Goal: Subscribe to service/newsletter

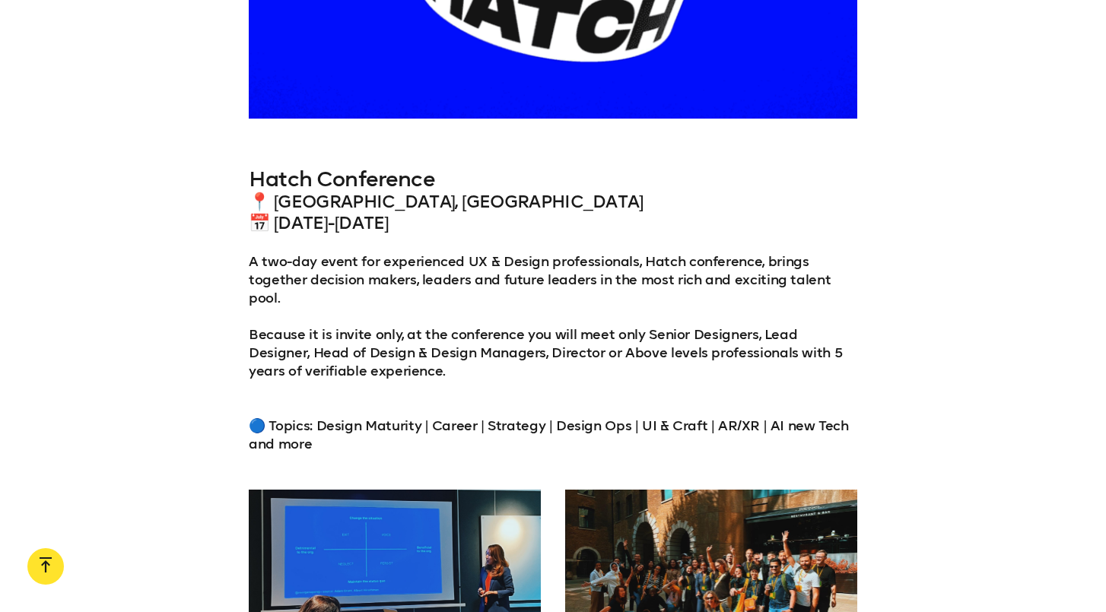
scroll to position [1689, 0]
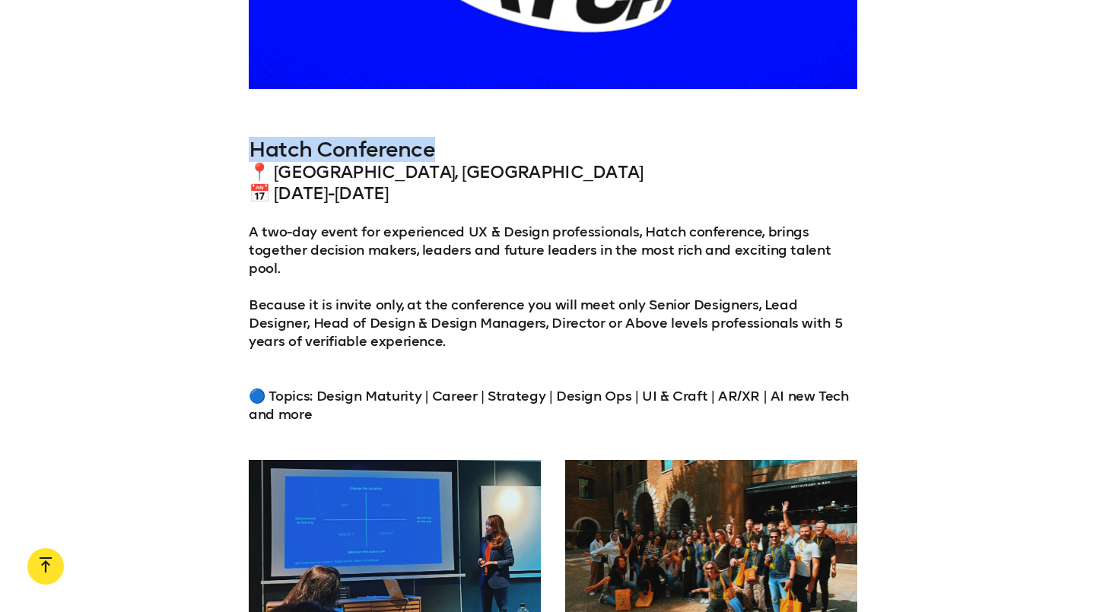
drag, startPoint x: 252, startPoint y: 148, endPoint x: 448, endPoint y: 150, distance: 196.2
click at [448, 150] on h3 "Hatch Conference" at bounding box center [553, 150] width 608 height 24
copy h3 "Hatch Conference"
click at [544, 160] on h3 "Hatch Conference" at bounding box center [553, 150] width 608 height 24
click at [518, 224] on p "A two-day event for experienced UX & Design professionals, Hatch conference, br…" at bounding box center [553, 250] width 608 height 55
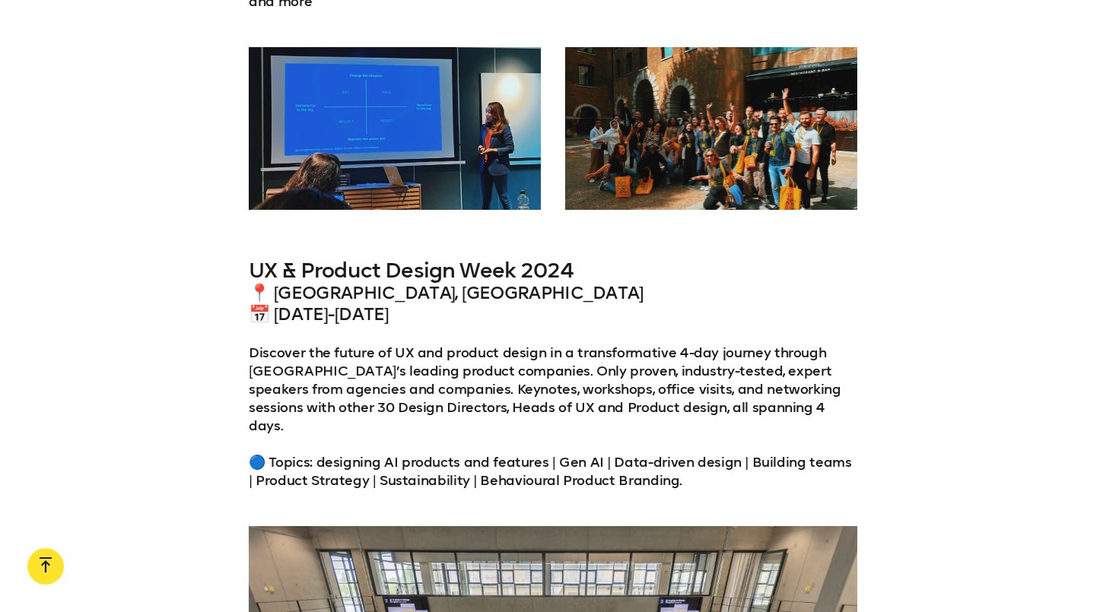
scroll to position [2119, 0]
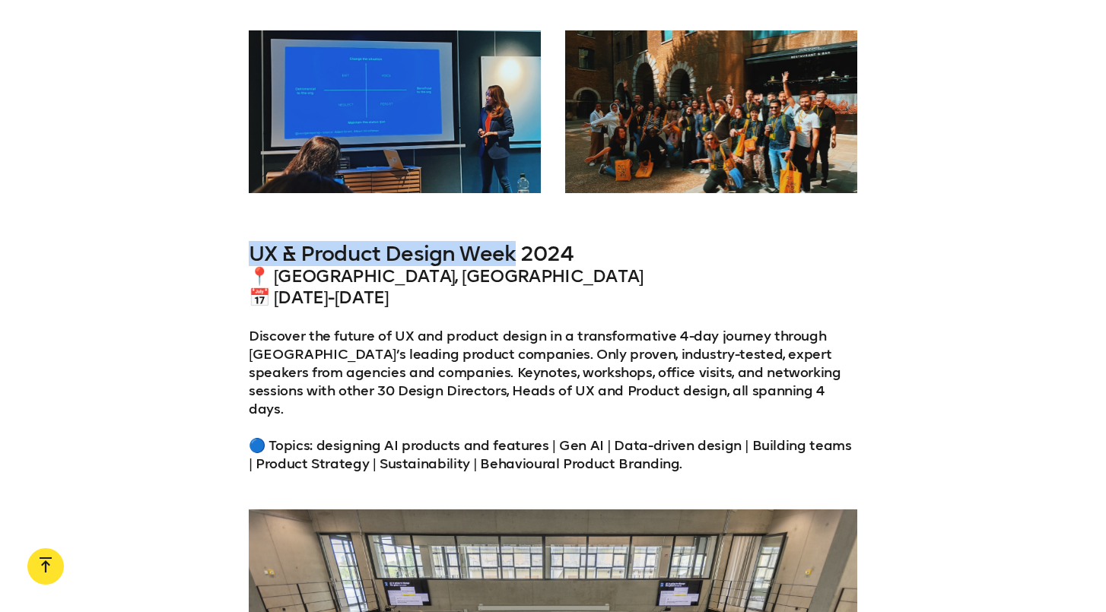
drag, startPoint x: 251, startPoint y: 234, endPoint x: 512, endPoint y: 240, distance: 260.9
click at [512, 242] on h3 "UX & Product Design Week 2024" at bounding box center [553, 254] width 608 height 24
copy h3 "UX & Product Design Week"
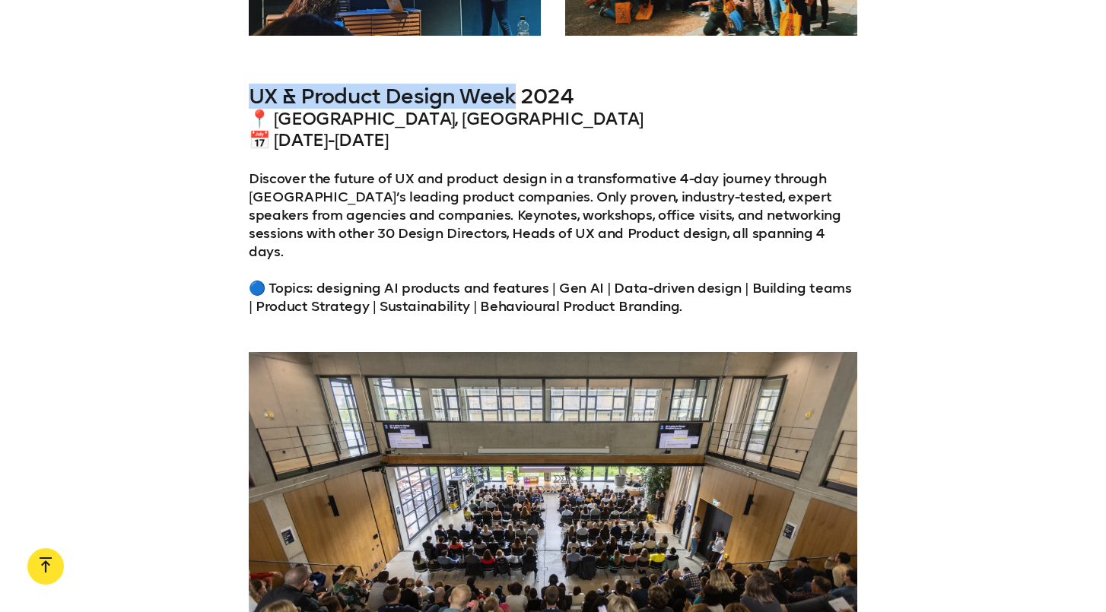
click at [811, 198] on p "Discover the future of UX and product design in a transformative 4-day journey …" at bounding box center [553, 243] width 608 height 146
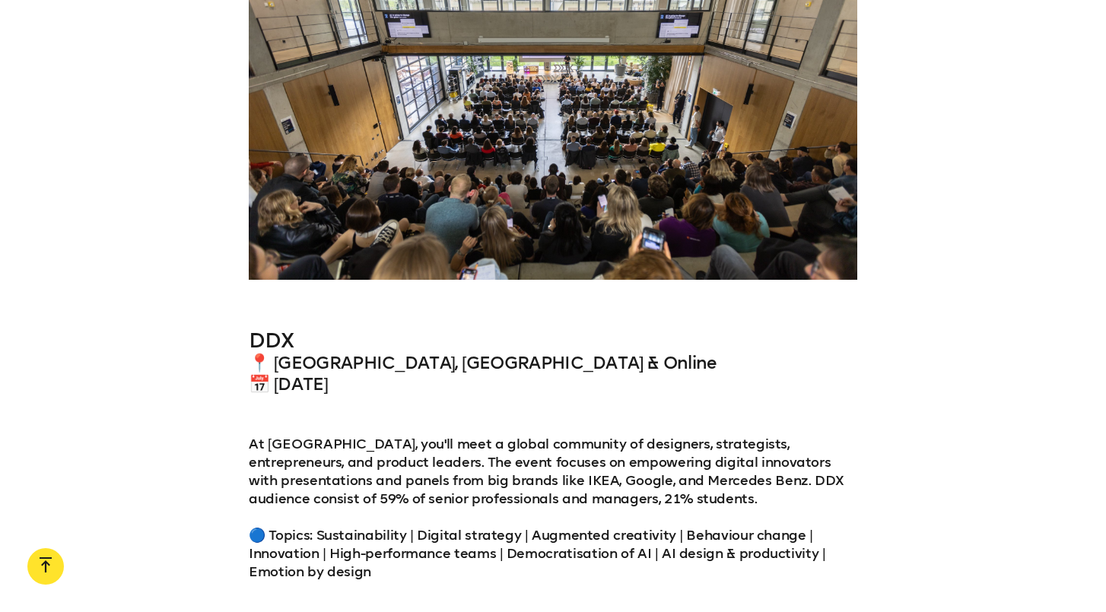
scroll to position [2702, 0]
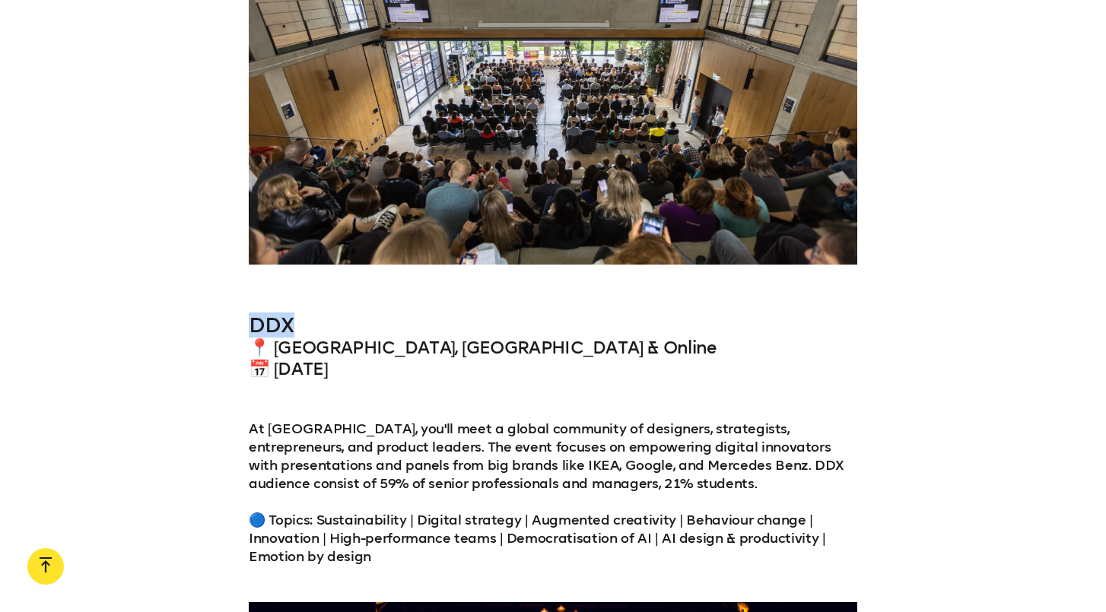
drag, startPoint x: 250, startPoint y: 290, endPoint x: 323, endPoint y: 290, distance: 73.0
click at [323, 313] on h3 "DDX" at bounding box center [553, 325] width 608 height 24
copy h3 "DDX"
click at [558, 383] on div "DDX 📍 San Diego, US & Online 📅 September 19th At DDX San Diego, you'll meet a g…" at bounding box center [553, 439] width 608 height 252
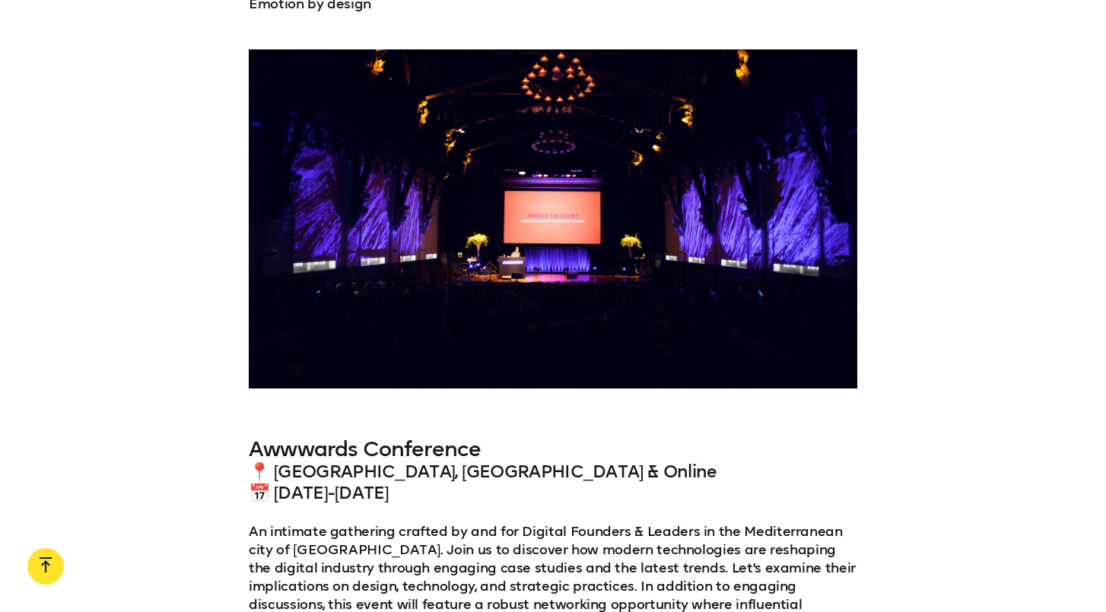
scroll to position [3348, 0]
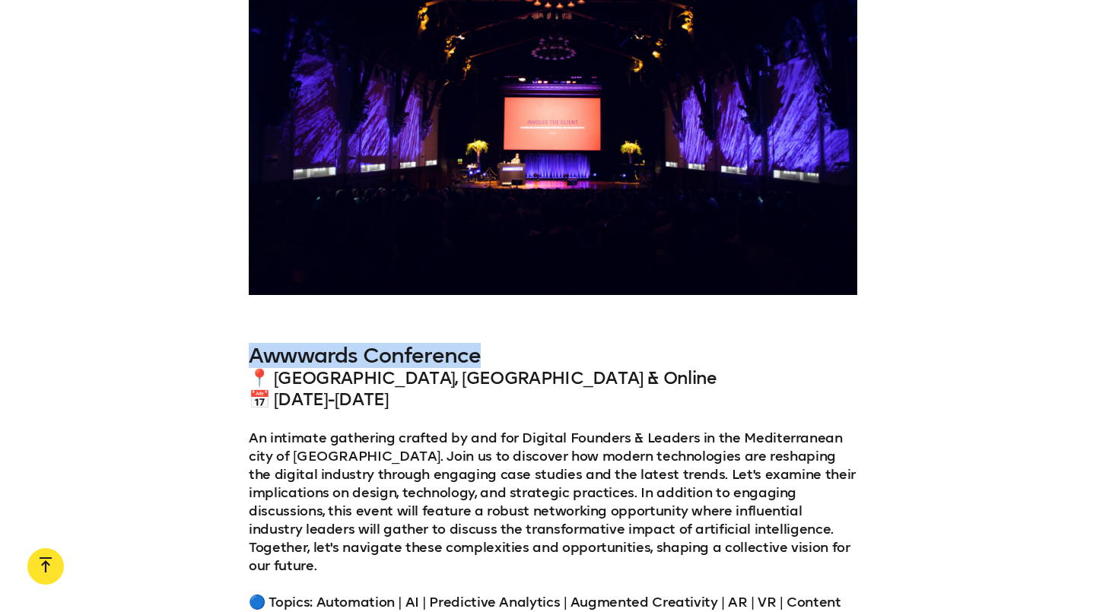
drag, startPoint x: 252, startPoint y: 318, endPoint x: 476, endPoint y: 322, distance: 224.4
click at [476, 344] on h3 "Awwwards Conference" at bounding box center [553, 356] width 608 height 24
copy h3 "Awwwards Conference"
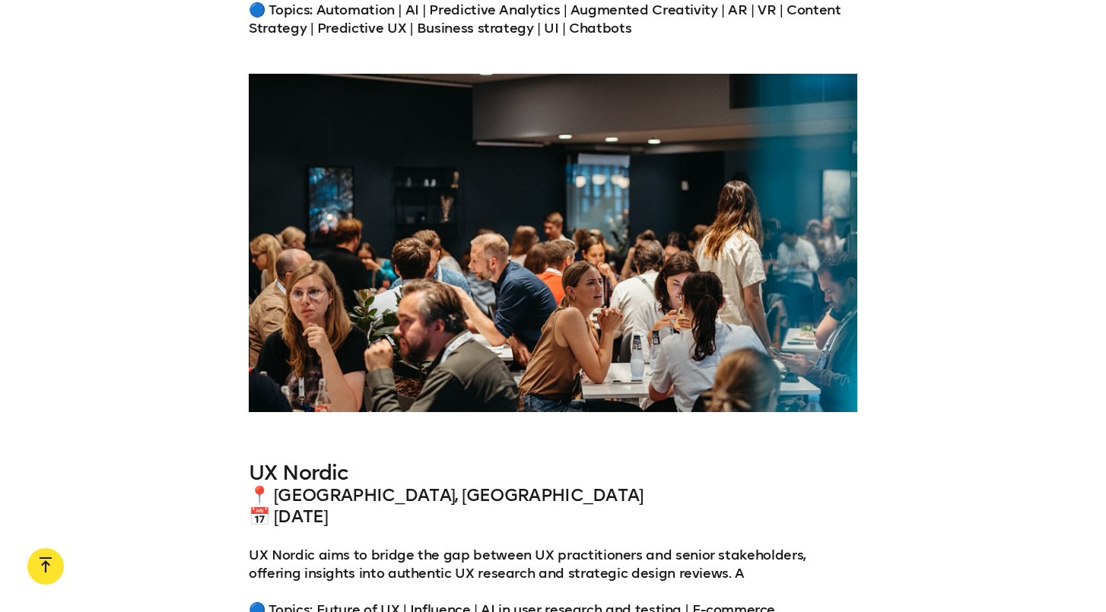
scroll to position [3954, 0]
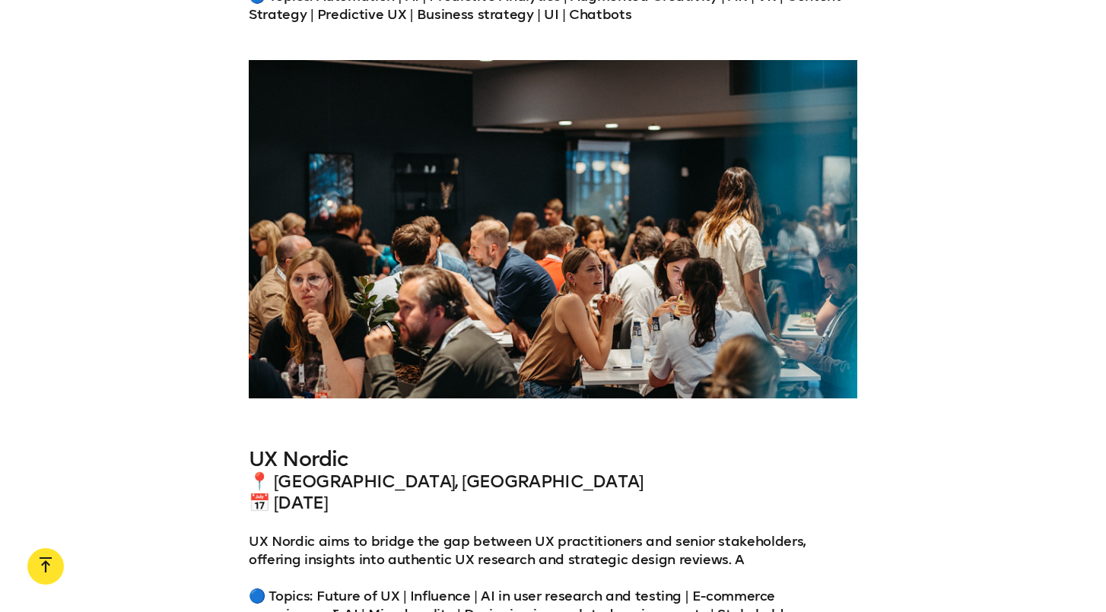
click at [592, 471] on h4 "📍 Copenhagen, Denmark 📅 August 29th" at bounding box center [553, 492] width 608 height 43
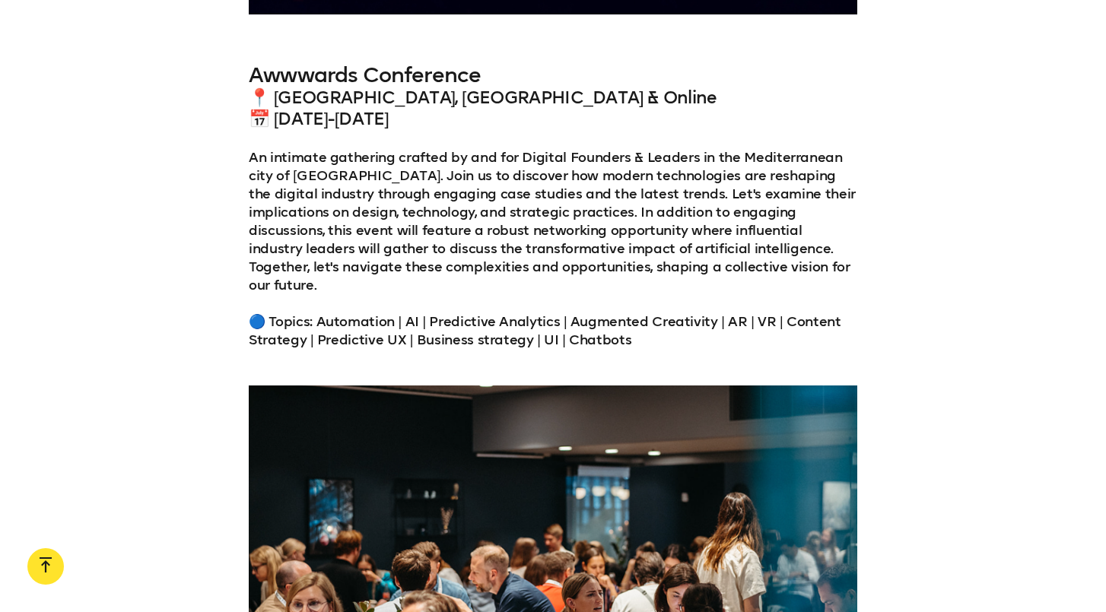
scroll to position [3627, 0]
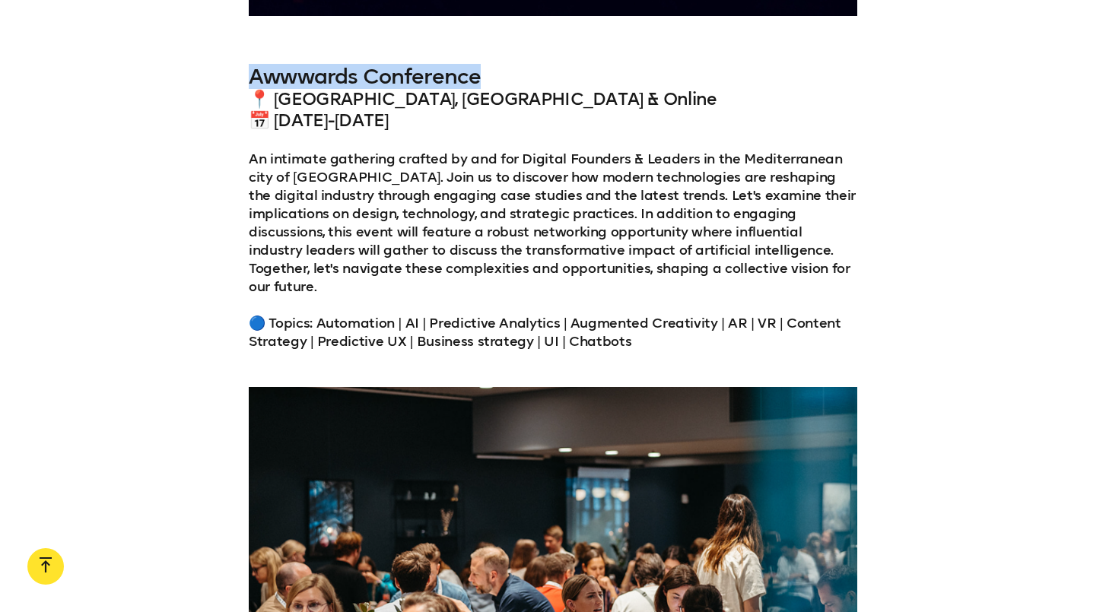
drag, startPoint x: 249, startPoint y: 43, endPoint x: 494, endPoint y: 39, distance: 245.7
click at [494, 65] on h3 "Awwwards Conference" at bounding box center [553, 77] width 608 height 24
copy h3 "Awwwards Conference"
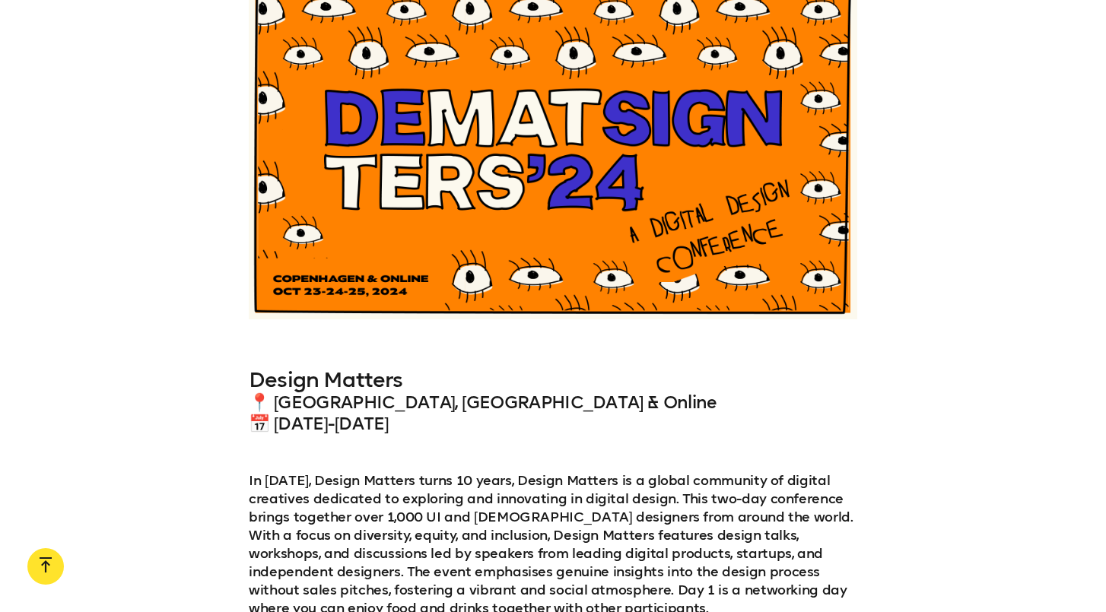
scroll to position [4736, 0]
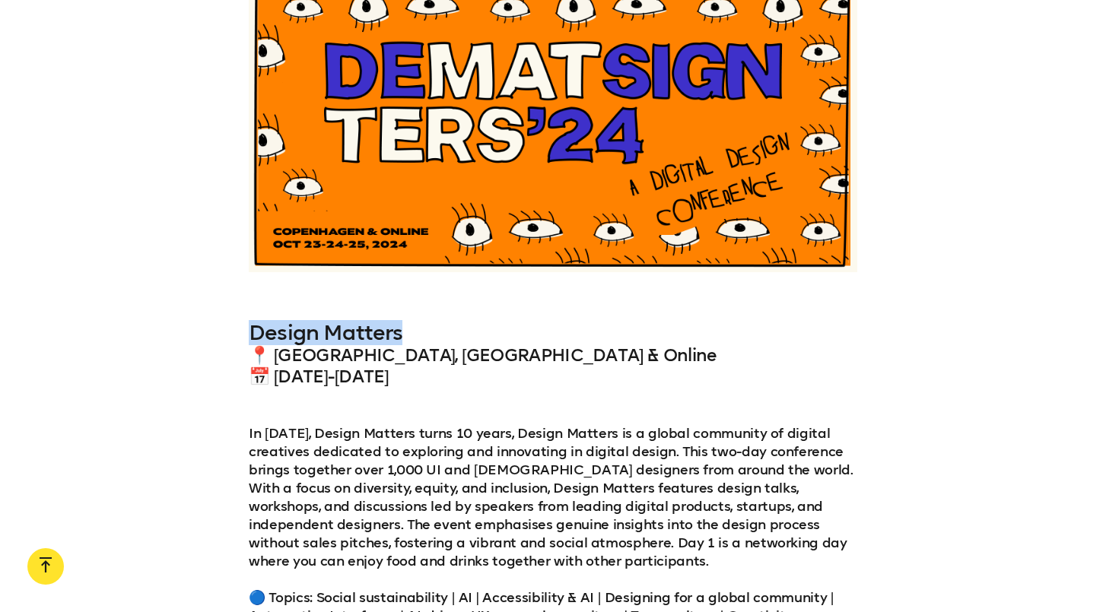
drag, startPoint x: 251, startPoint y: 275, endPoint x: 413, endPoint y: 275, distance: 162.0
click at [413, 321] on h3 "Design Matters" at bounding box center [553, 333] width 608 height 24
copy h3 "Design Matters"
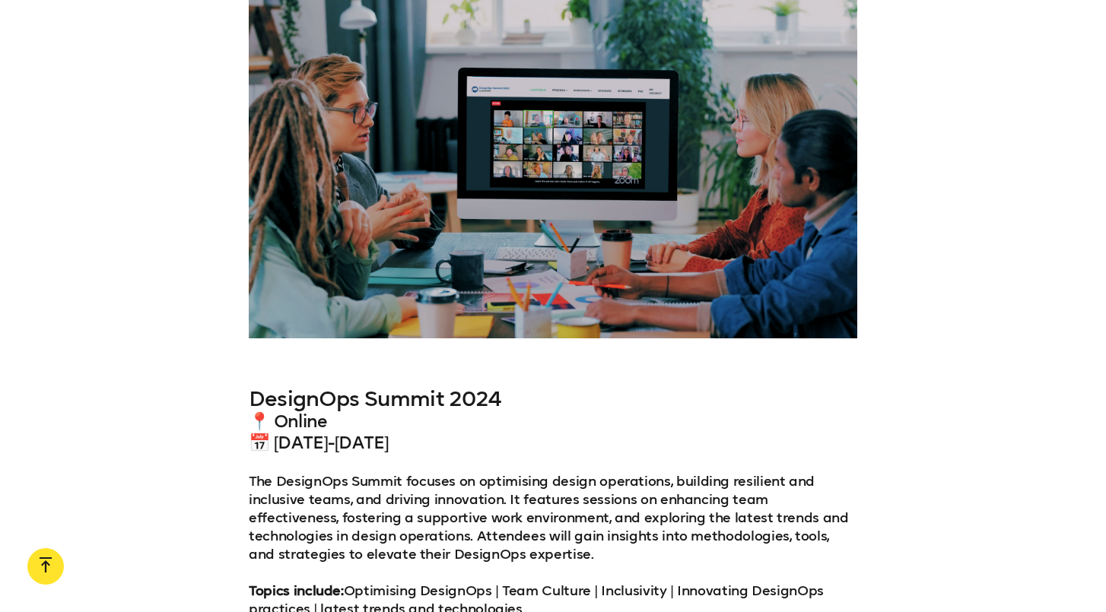
scroll to position [6726, 0]
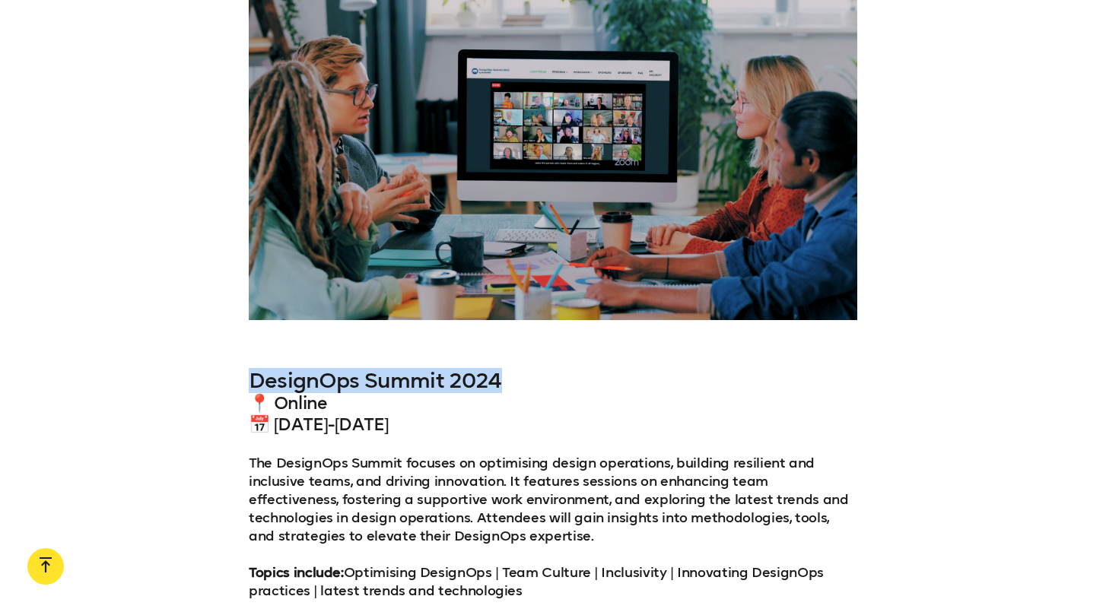
drag, startPoint x: 251, startPoint y: 307, endPoint x: 524, endPoint y: 310, distance: 273.0
click at [524, 369] on h3 "DesignOps Summit 2024" at bounding box center [553, 381] width 608 height 24
copy h3 "DesignOps Summit 2024"
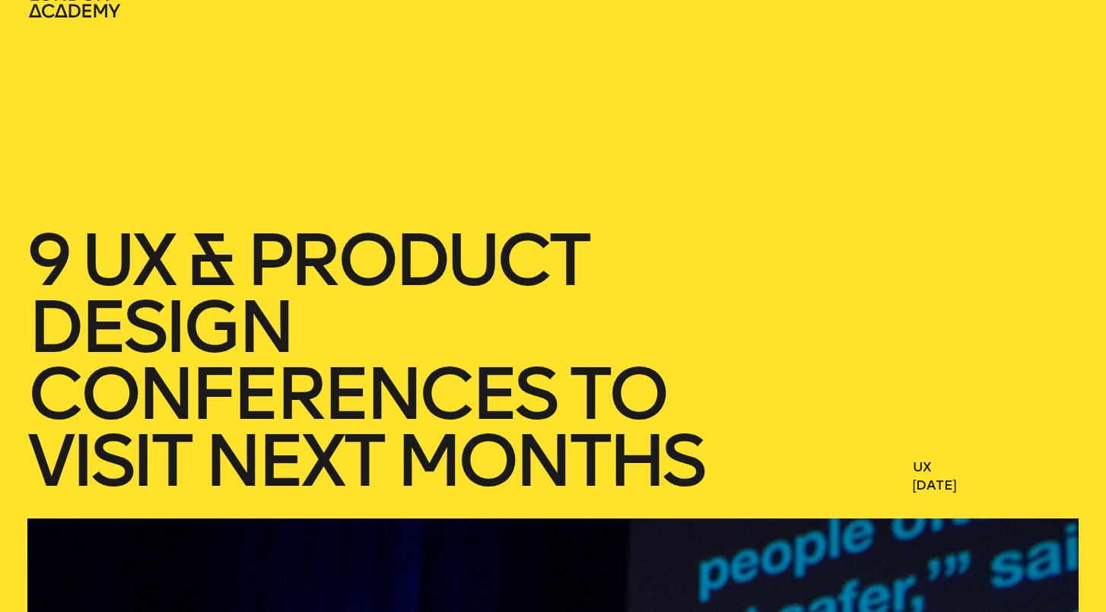
scroll to position [0, 0]
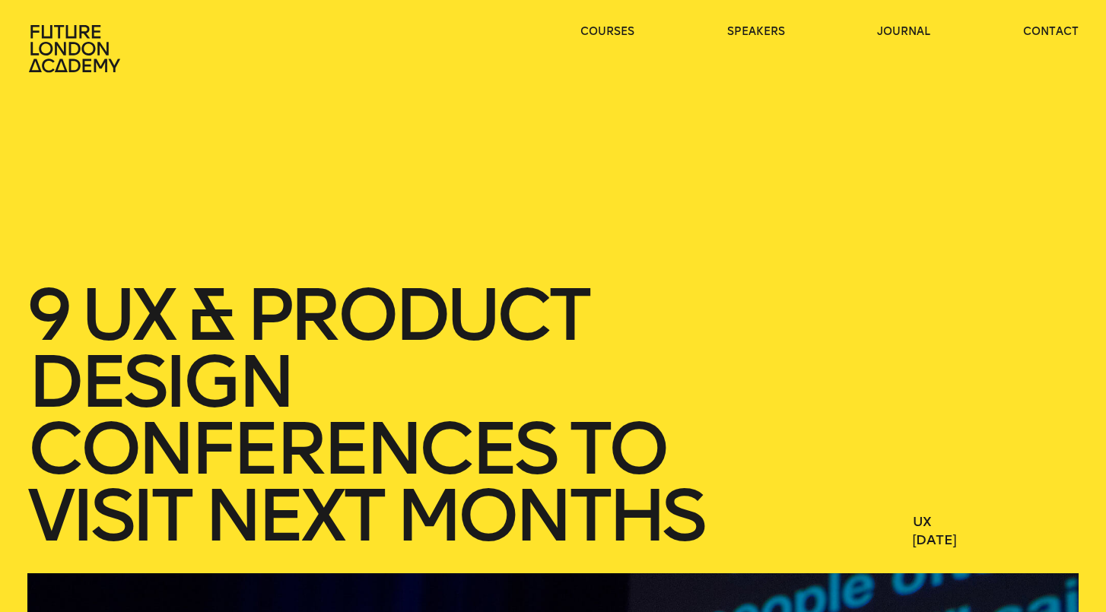
click at [75, 49] on icon at bounding box center [75, 48] width 97 height 49
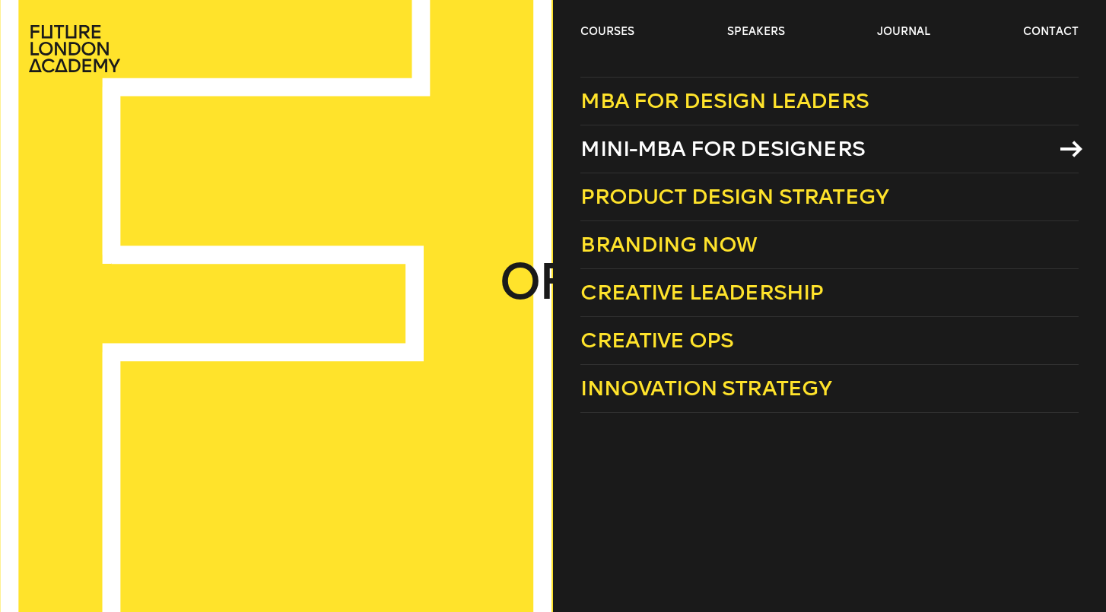
click at [704, 157] on span "Mini-MBA for Designers" at bounding box center [722, 148] width 284 height 25
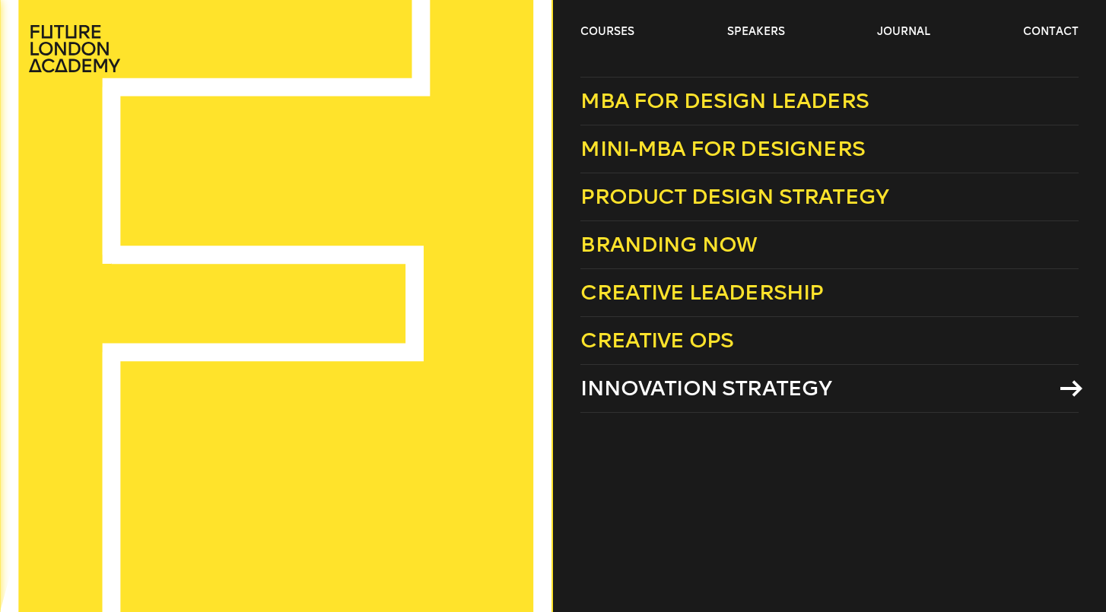
click at [714, 383] on span "Innovation Strategy" at bounding box center [705, 388] width 251 height 25
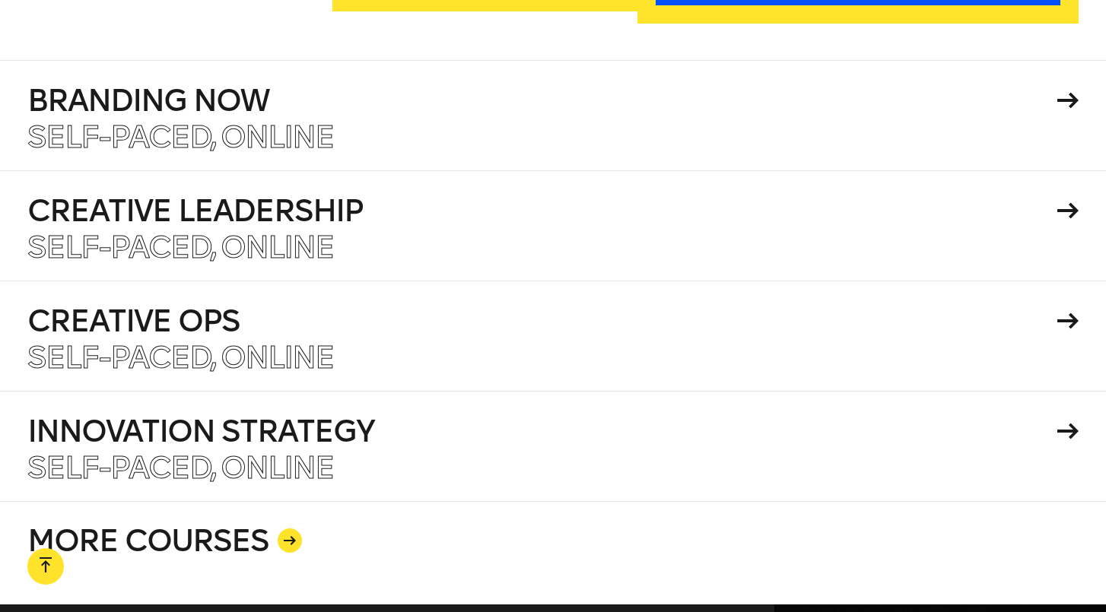
scroll to position [2729, 0]
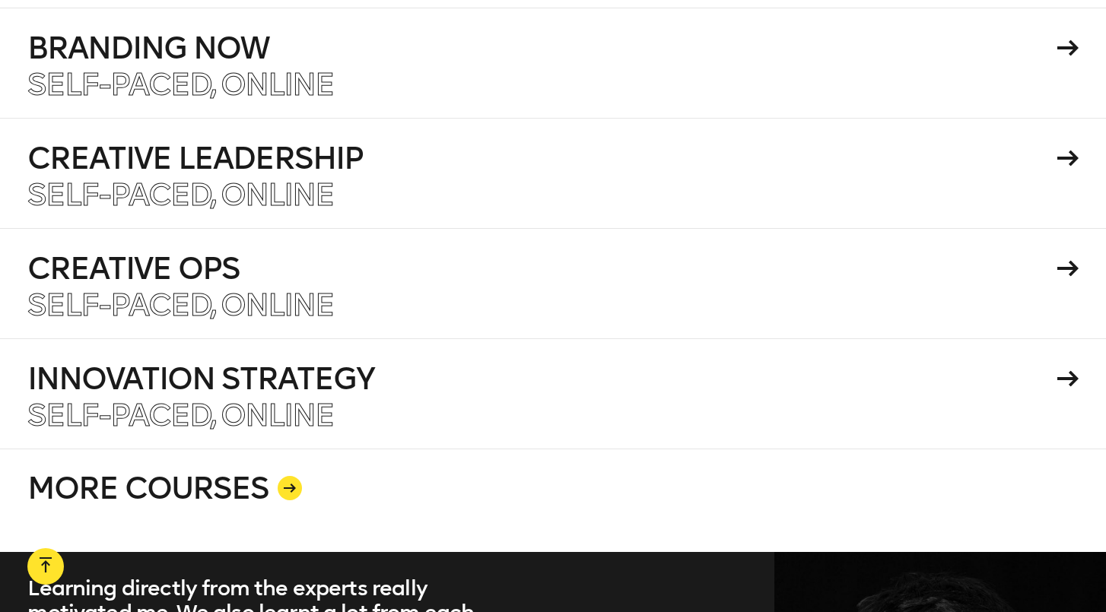
click at [284, 476] on div at bounding box center [290, 488] width 24 height 24
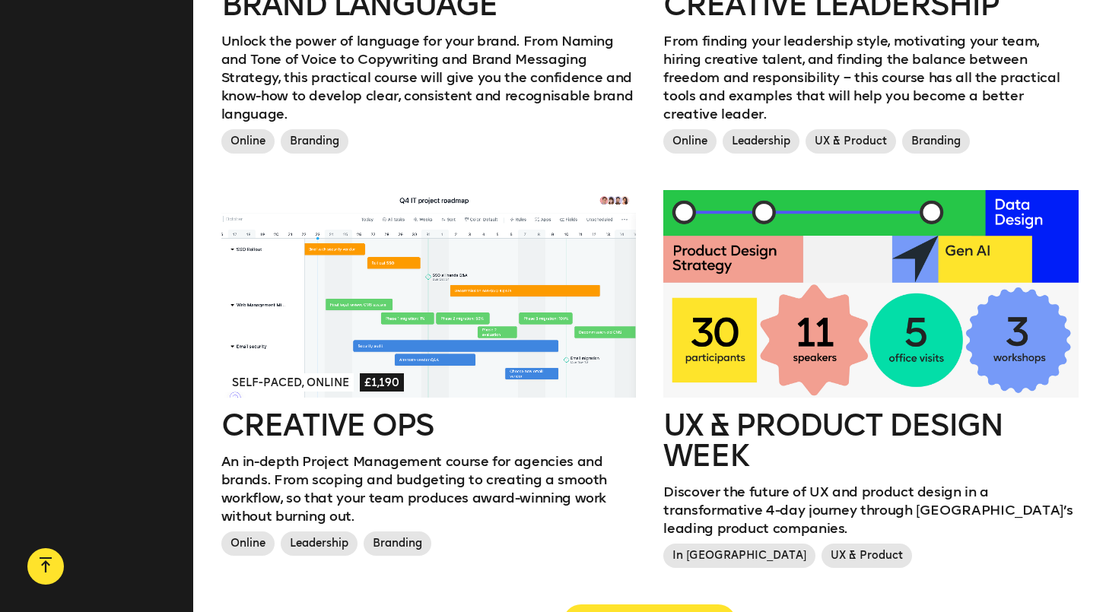
scroll to position [1582, 0]
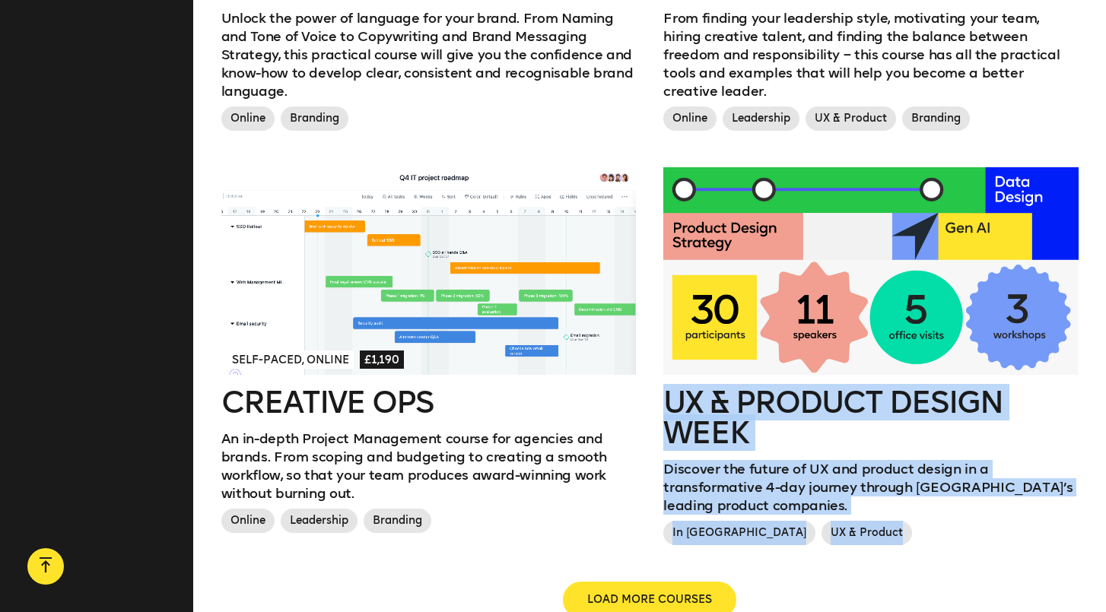
click at [639, 417] on div "Self-paced, Online £1,190 Creative Ops An in-depth Project Management course fo…" at bounding box center [429, 374] width 443 height 414
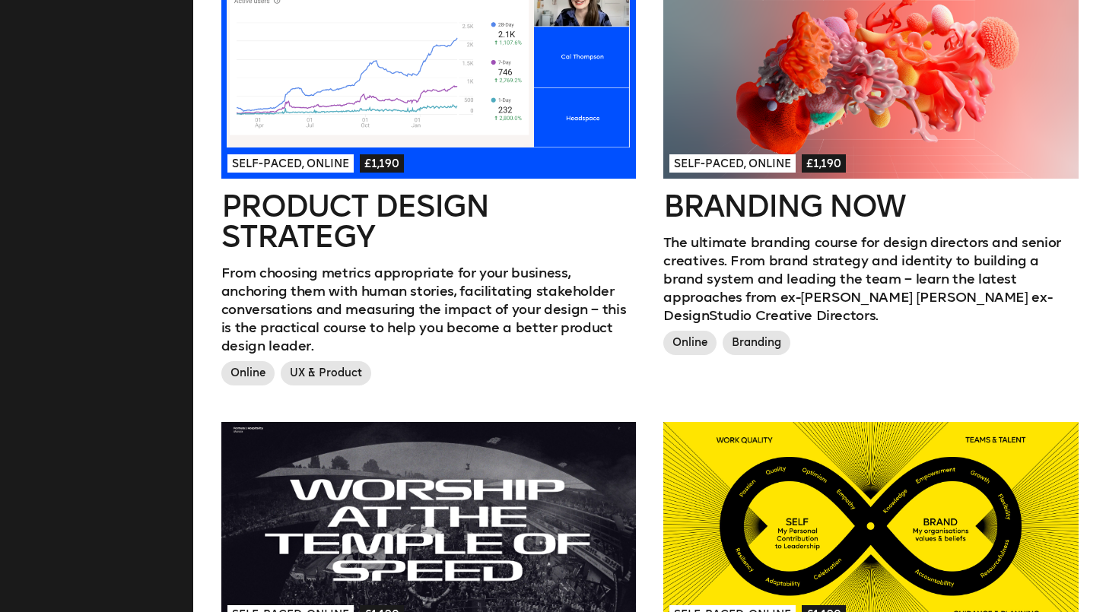
scroll to position [905, 0]
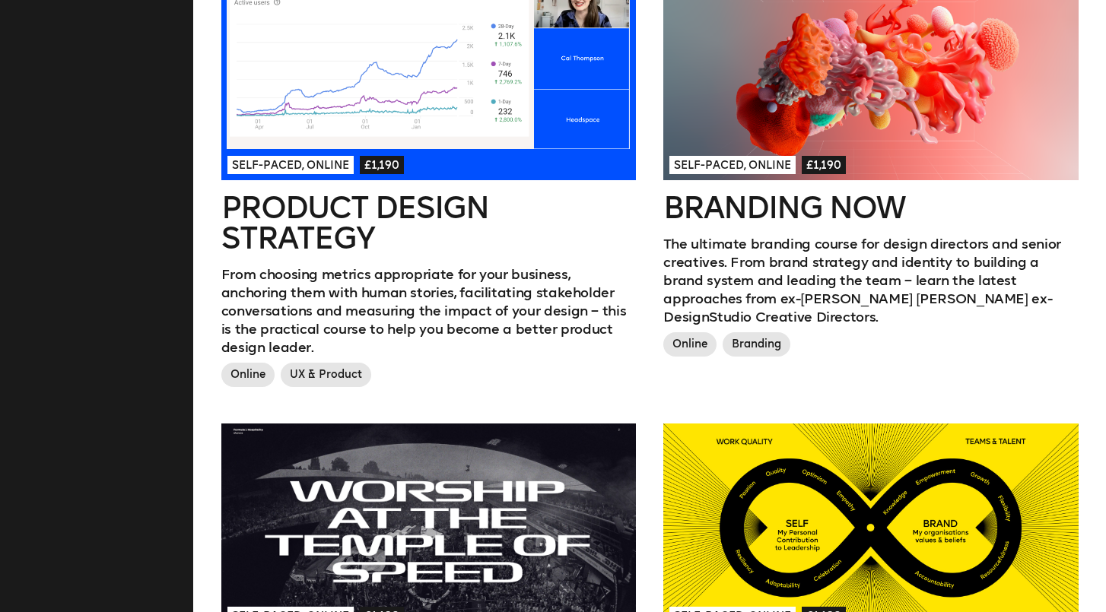
click at [340, 196] on h2 "Product Design Strategy" at bounding box center [428, 222] width 414 height 61
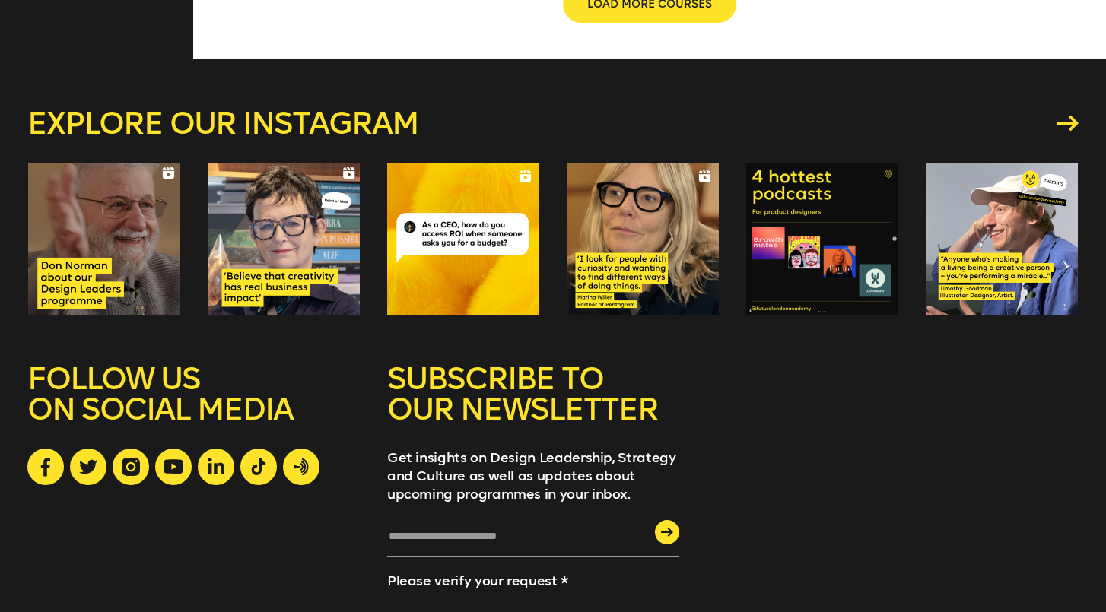
scroll to position [2324, 0]
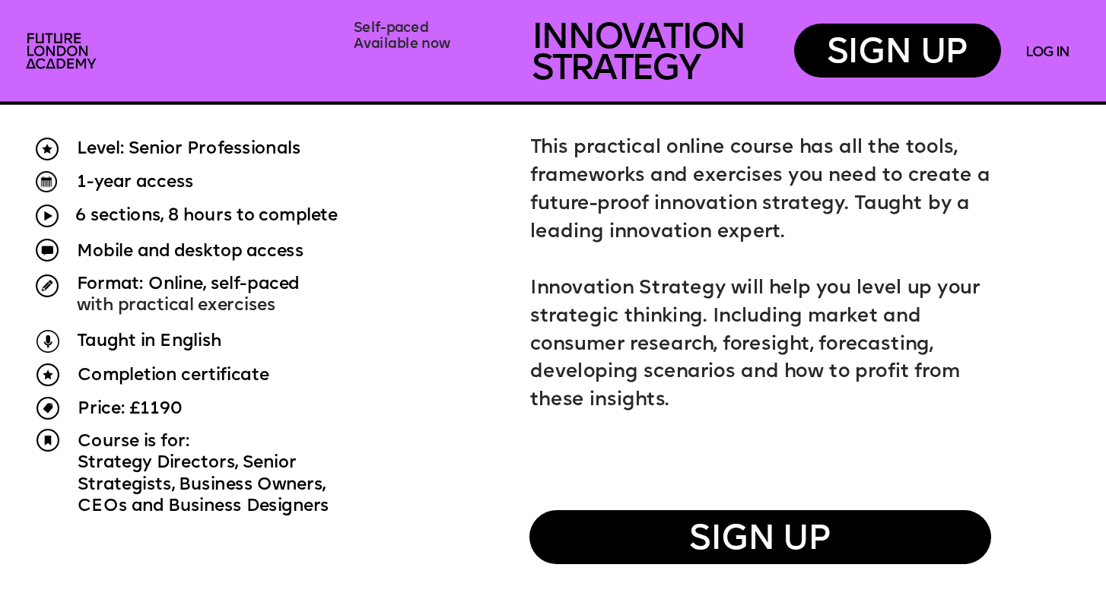
scroll to position [1013, 0]
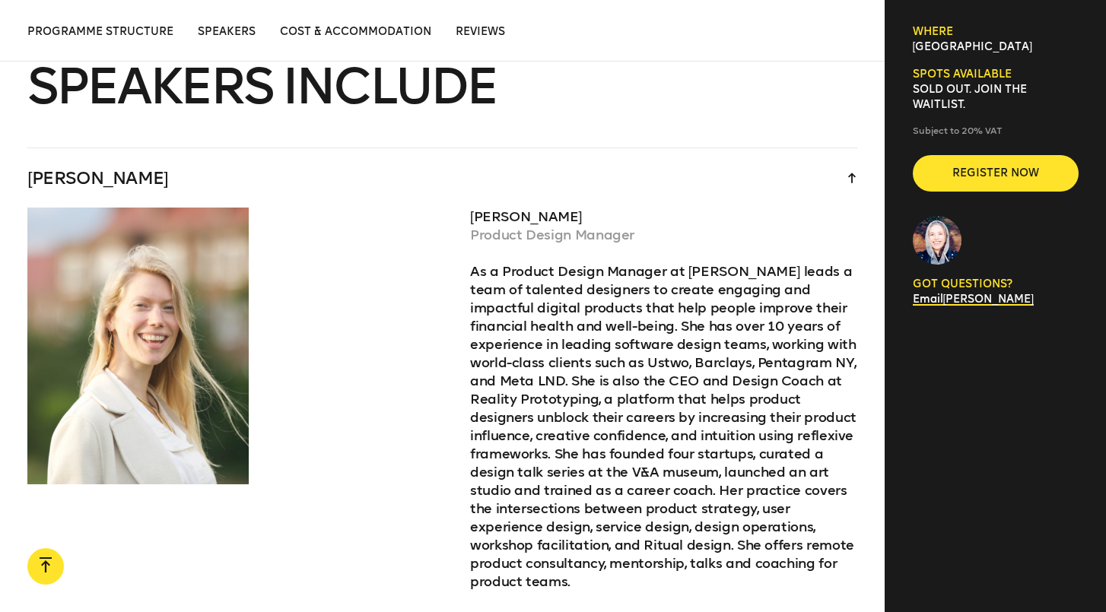
scroll to position [3767, 0]
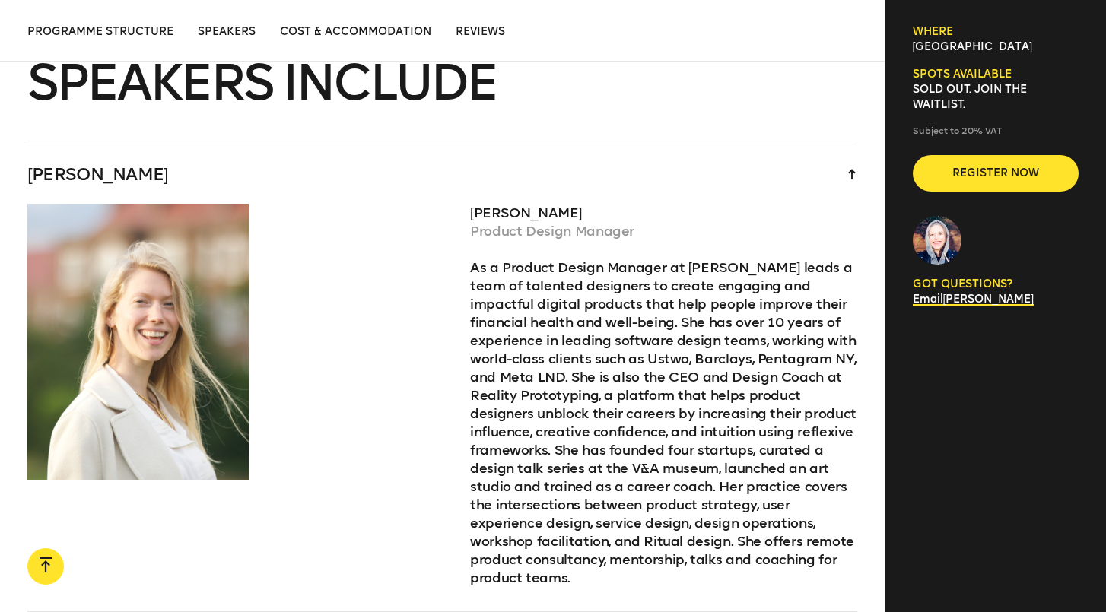
click at [454, 352] on div "Kate Pincott Product Design Manager As a Product Design Manager at Cleo, Kate l…" at bounding box center [442, 408] width 830 height 408
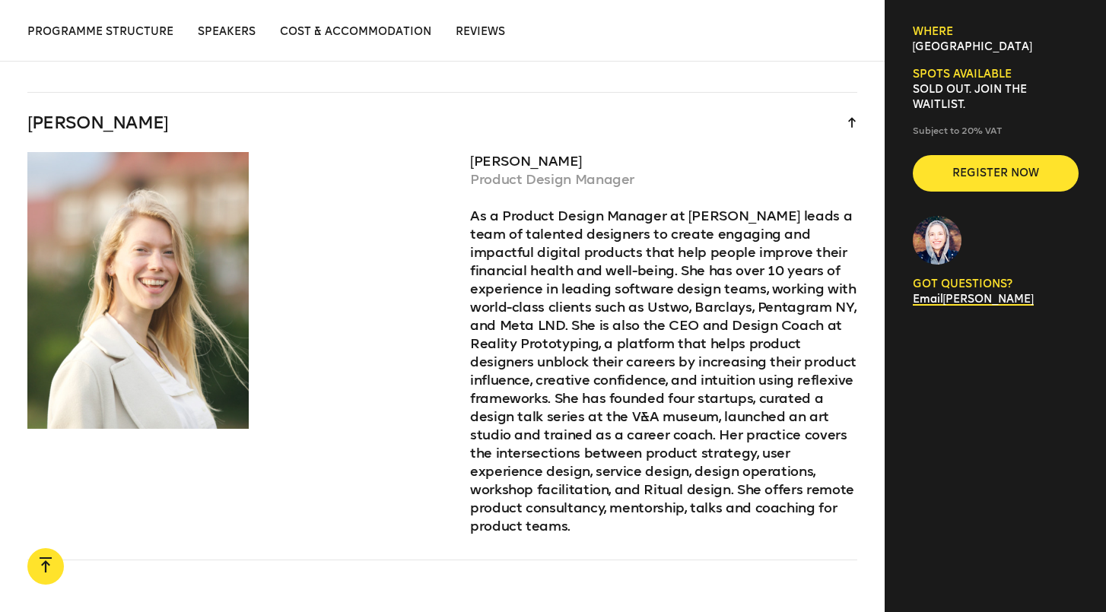
scroll to position [3825, 0]
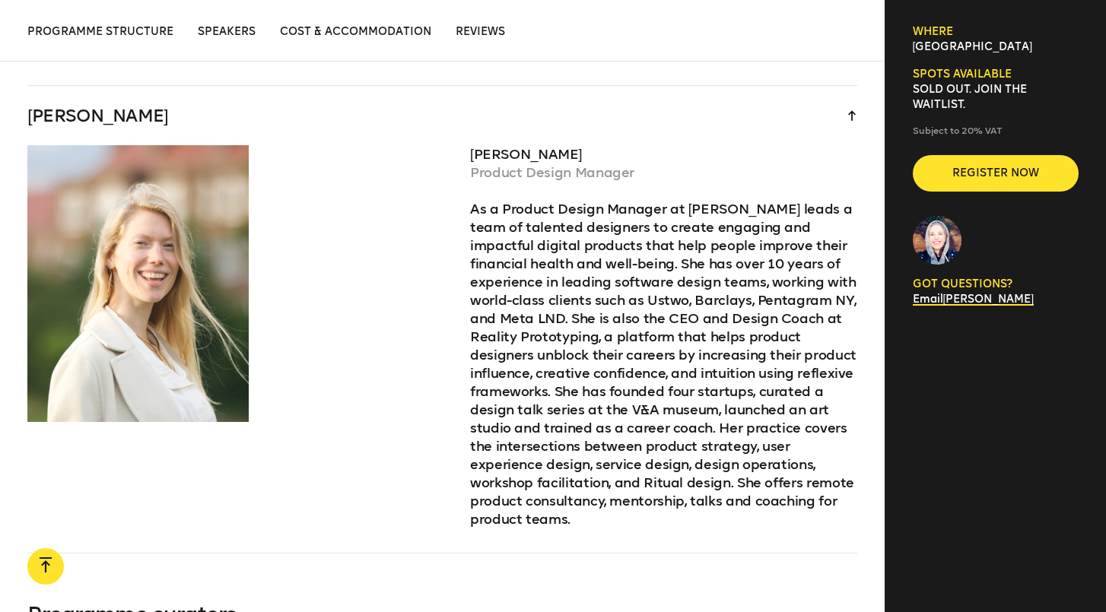
click at [437, 357] on div "Kate Pincott Product Design Manager As a Product Design Manager at Cleo, Kate l…" at bounding box center [442, 349] width 830 height 408
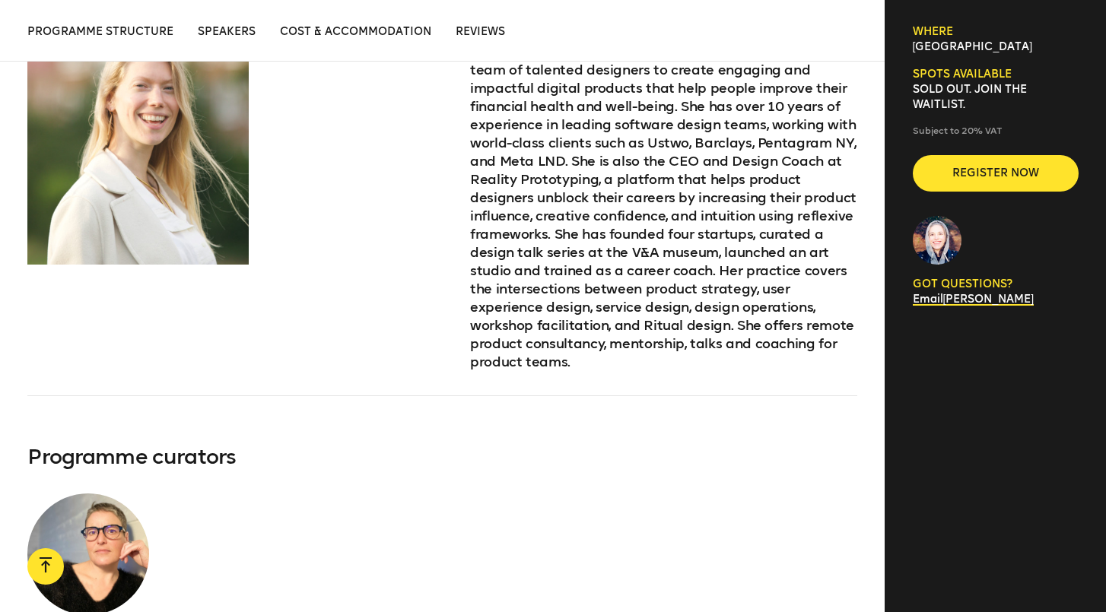
scroll to position [3974, 0]
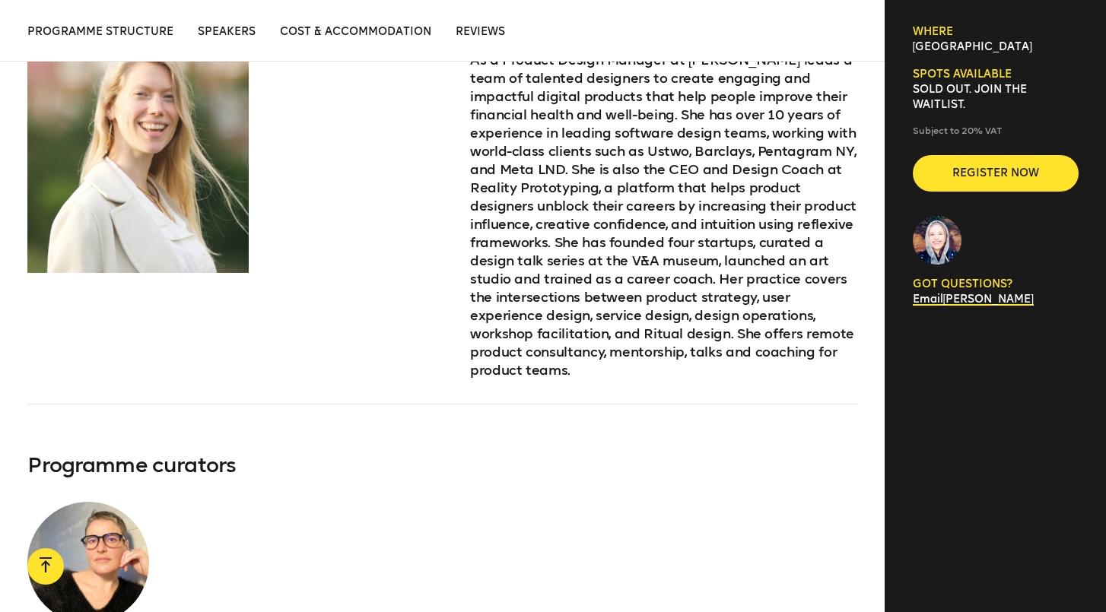
click at [457, 256] on div "Kate Pincott Product Design Manager As a Product Design Manager at Cleo, Kate l…" at bounding box center [442, 200] width 830 height 408
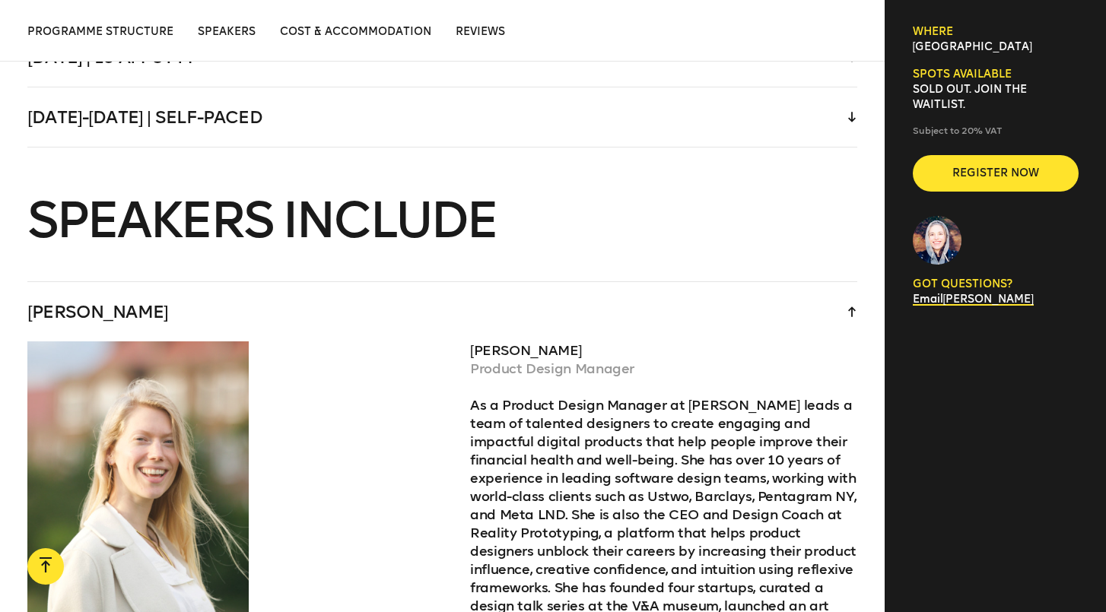
scroll to position [3722, 0]
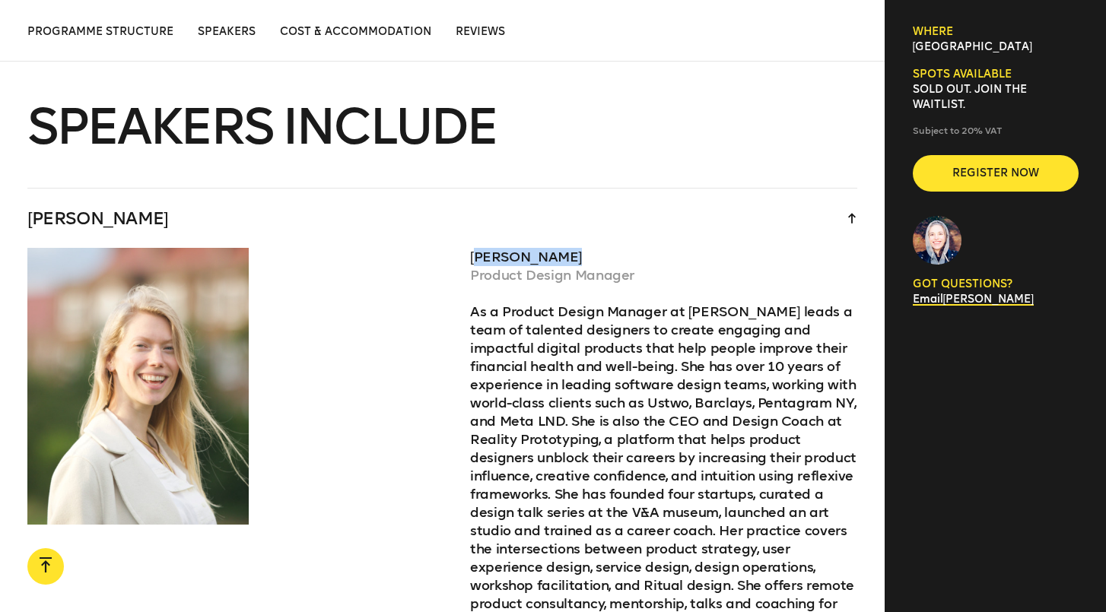
drag, startPoint x: 471, startPoint y: 202, endPoint x: 552, endPoint y: 202, distance: 80.6
click at [552, 248] on p "Kate Pincott" at bounding box center [663, 257] width 387 height 18
copy p "Kate Pincott"
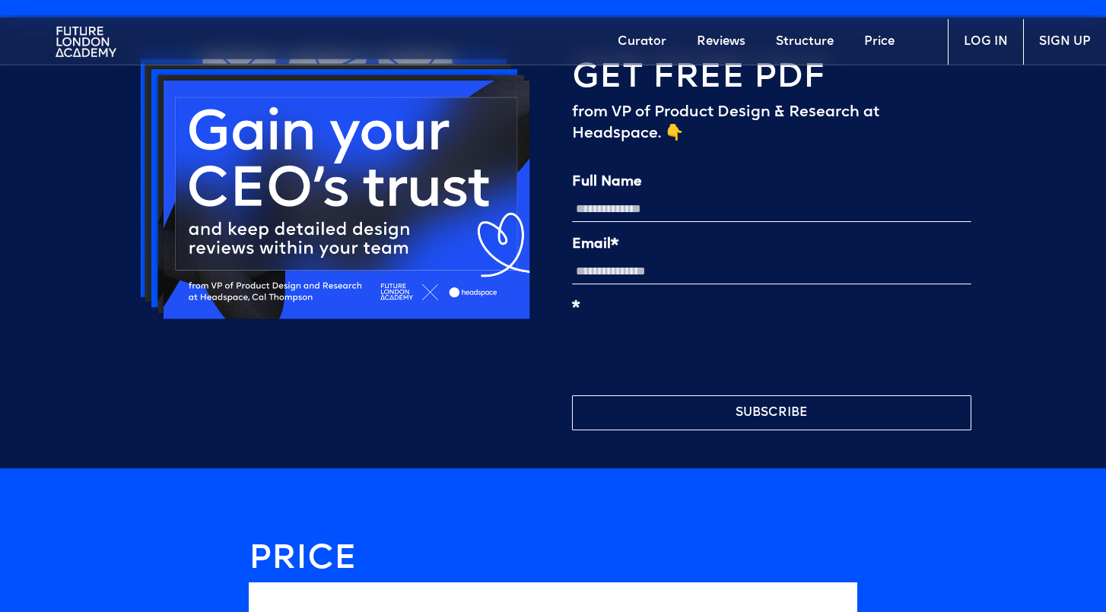
scroll to position [3648, 0]
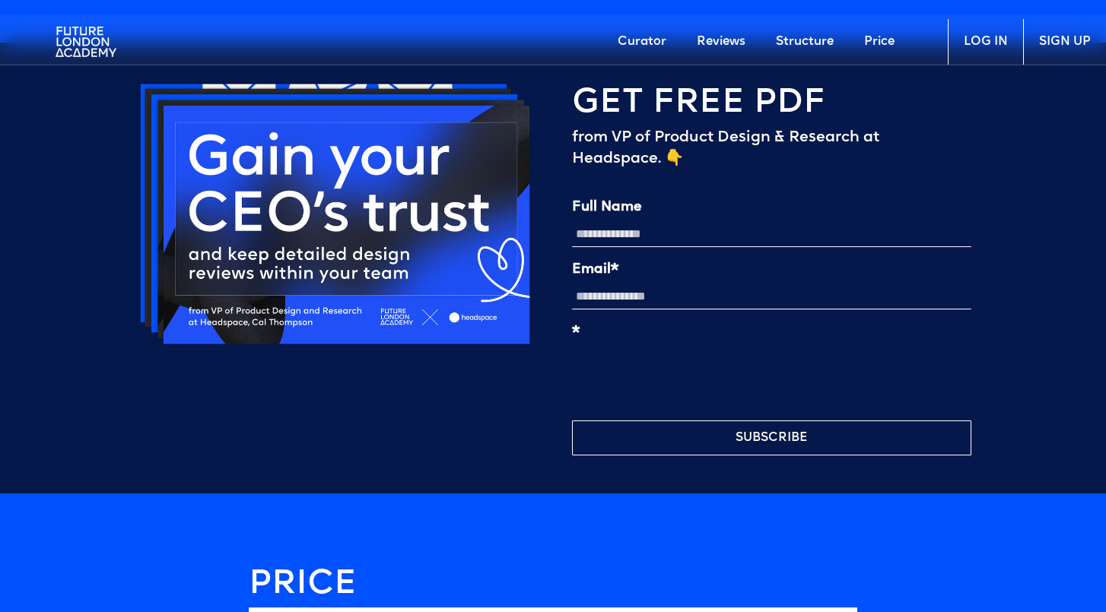
click at [595, 230] on input "Full Name" at bounding box center [771, 234] width 399 height 26
click at [611, 235] on input "Full Name" at bounding box center [771, 234] width 399 height 26
type input "**********"
click at [592, 304] on input "Email*" at bounding box center [771, 297] width 399 height 26
type input "**********"
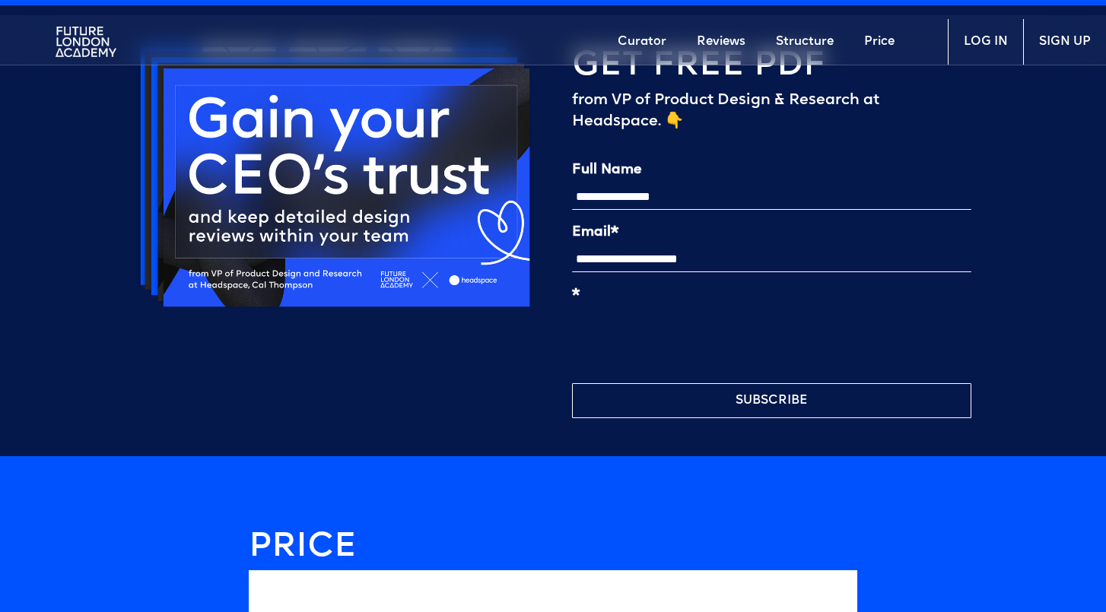
scroll to position [3689, 0]
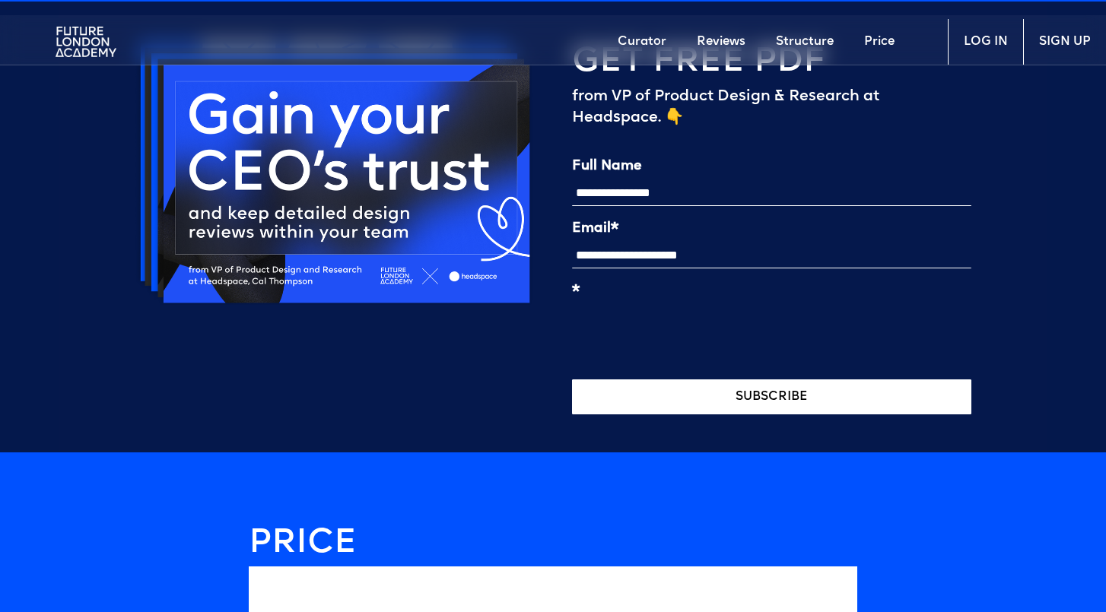
click at [662, 403] on button "SUBSCRIBE" at bounding box center [771, 396] width 399 height 35
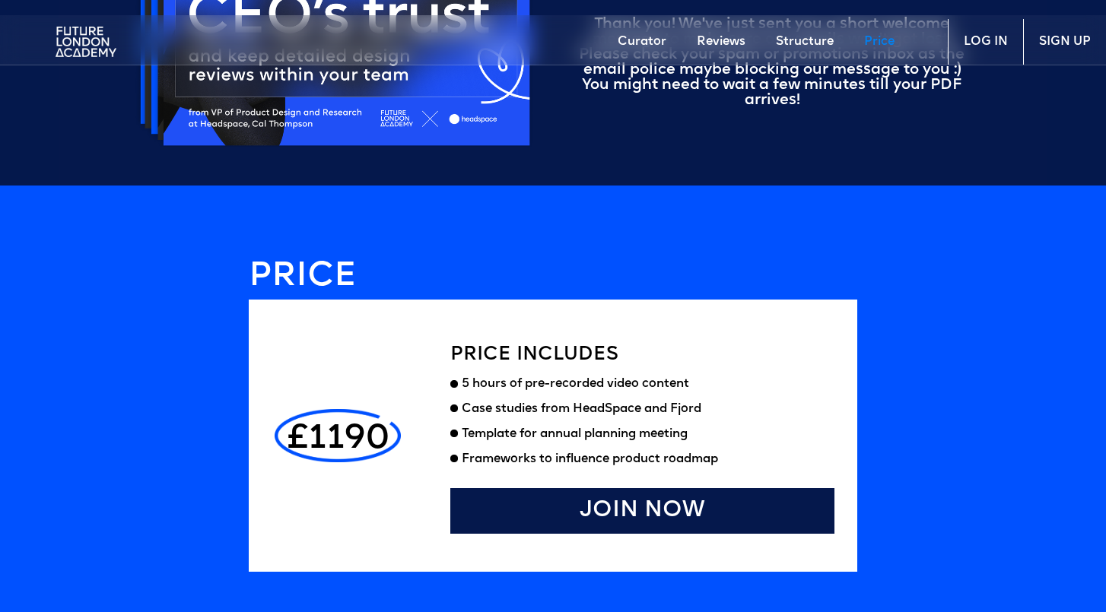
scroll to position [3847, 0]
